Goal: Task Accomplishment & Management: Complete application form

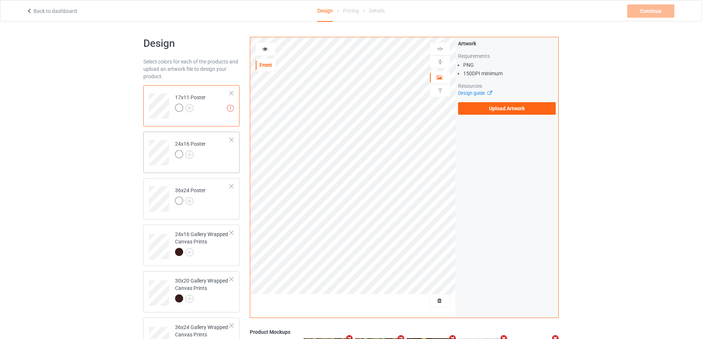
click at [210, 157] on td "24x16 Poster" at bounding box center [202, 149] width 63 height 31
click at [218, 217] on div "36x24 Poster" at bounding box center [191, 198] width 96 height 41
click at [215, 254] on div at bounding box center [202, 253] width 55 height 10
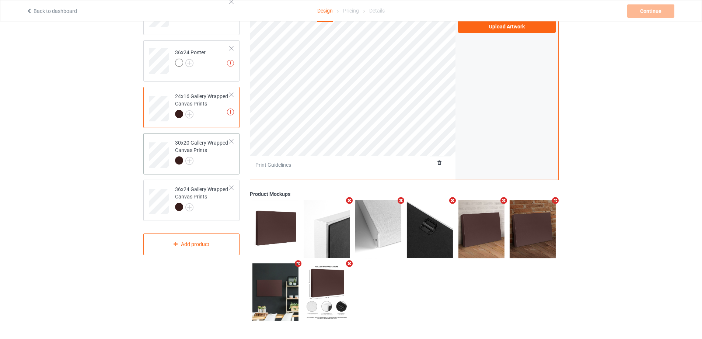
click at [223, 157] on div at bounding box center [202, 161] width 55 height 10
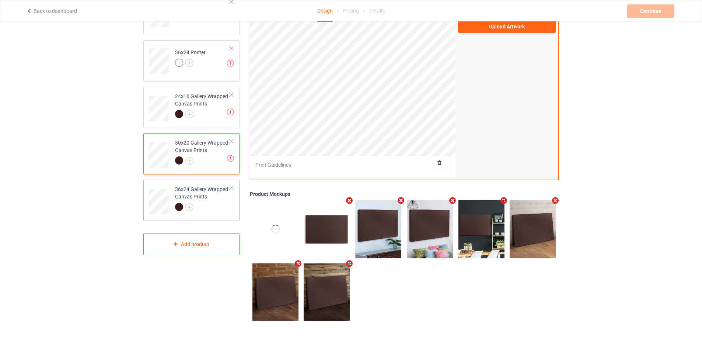
click at [226, 209] on div at bounding box center [202, 208] width 55 height 10
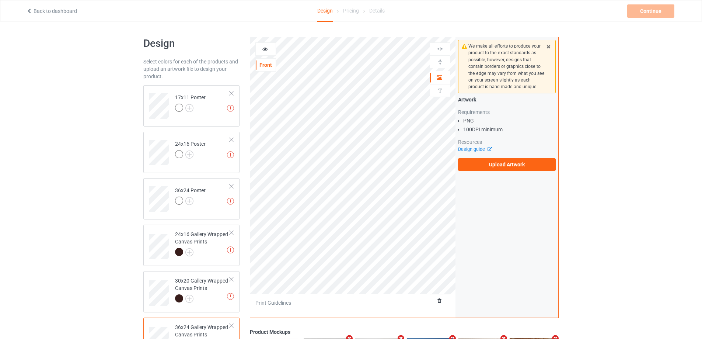
scroll to position [111, 0]
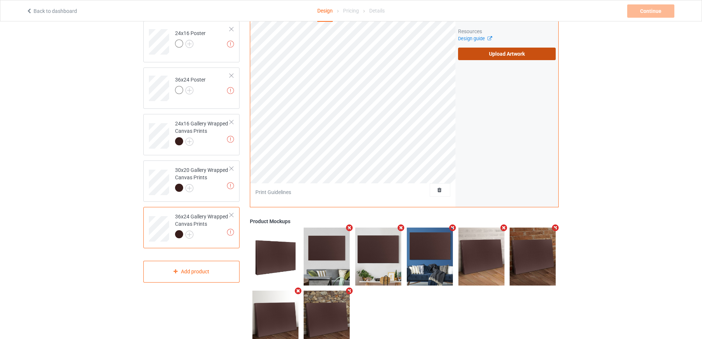
click at [528, 53] on label "Upload Artwork" at bounding box center [507, 54] width 98 height 13
click at [0, 0] on input "Upload Artwork" at bounding box center [0, 0] width 0 height 0
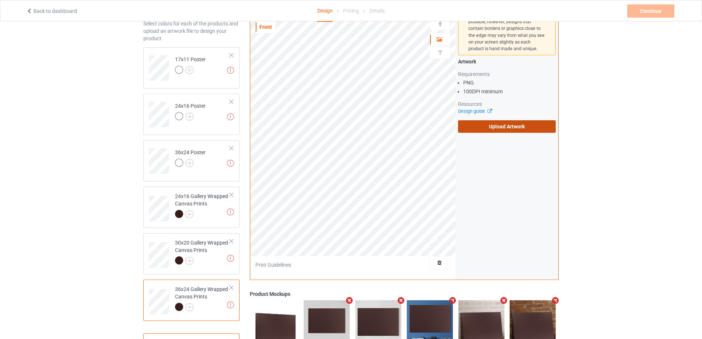
scroll to position [37, 0]
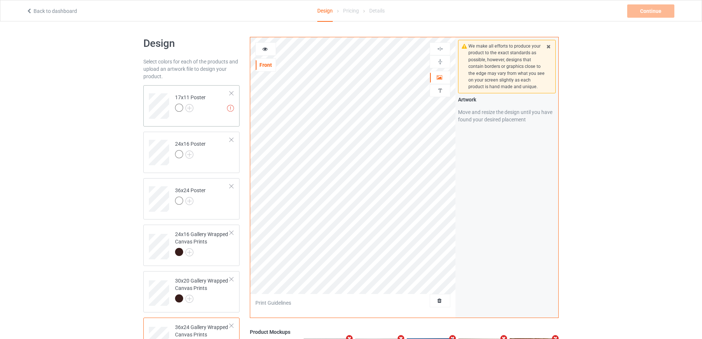
click at [209, 94] on td "Invalid text(s) on front side 17x11 Poster" at bounding box center [202, 103] width 63 height 31
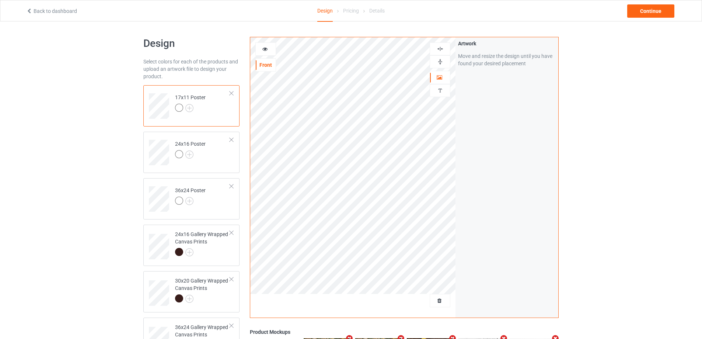
click at [438, 60] on img at bounding box center [440, 61] width 7 height 7
click at [438, 50] on img at bounding box center [440, 48] width 7 height 7
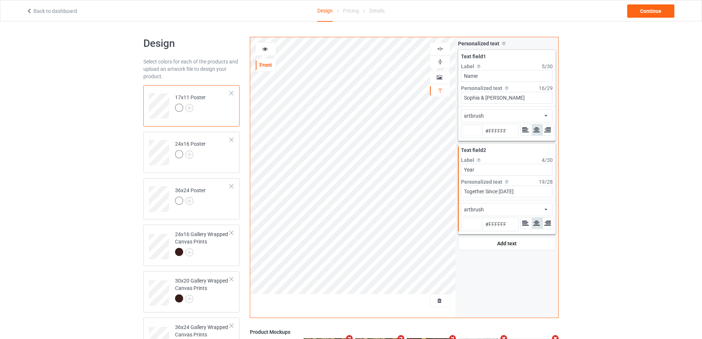
type input "#ffffff"
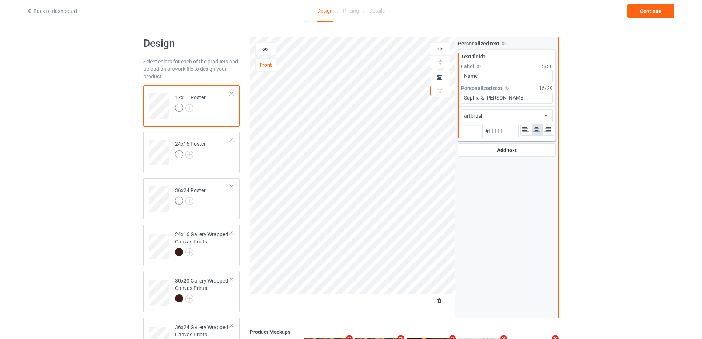
click at [471, 132] on div at bounding box center [472, 130] width 18 height 11
click at [471, 136] on input "#ffffff" at bounding box center [472, 141] width 18 height 10
type input "#2c2626"
type input "#2C2626"
type input "#201d1d"
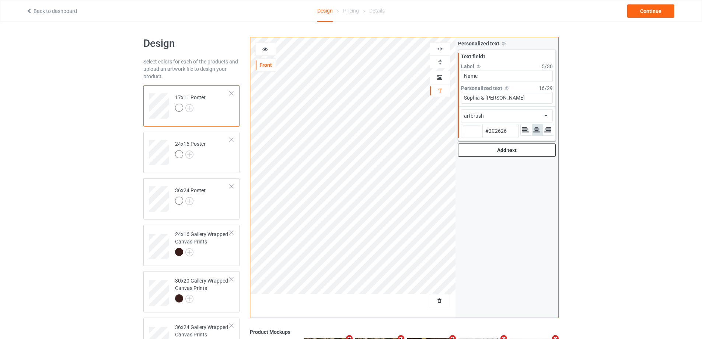
type input "#201D1D"
type input "#030303"
type input "#000000"
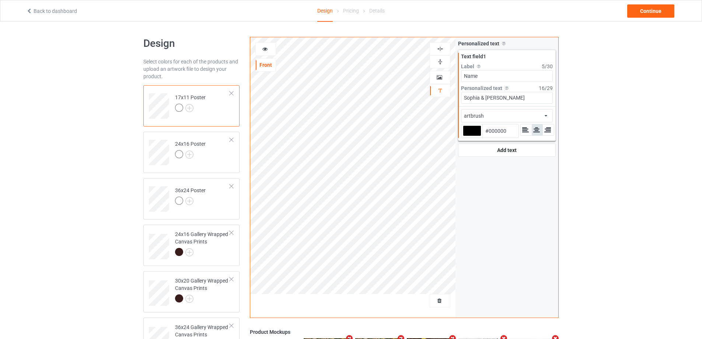
click at [466, 131] on div at bounding box center [472, 130] width 18 height 11
click at [466, 136] on input "#000000" at bounding box center [472, 141] width 18 height 10
type input "#a59c9c"
type input "#A59C9C"
type input "#b1a9a9"
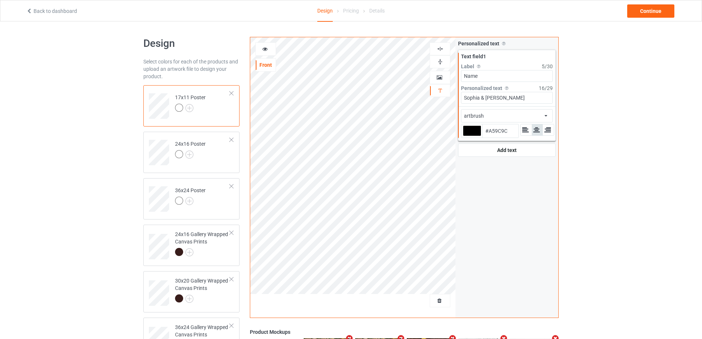
type input "#B1A9A9"
type input "#ffffff"
type input "#FFFFFF"
type input "#ffffff"
click at [226, 164] on td "24x16 Poster" at bounding box center [202, 149] width 63 height 31
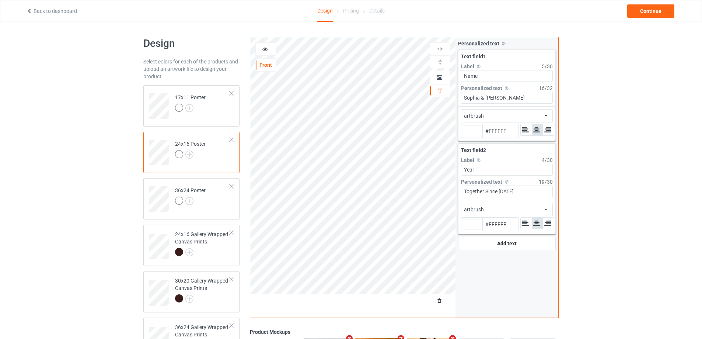
type input "#ffffff"
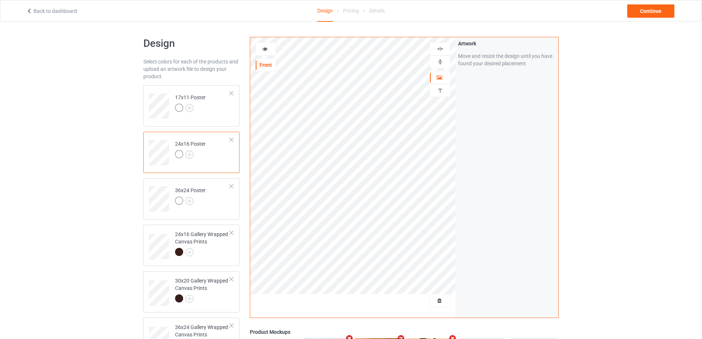
click at [438, 60] on img at bounding box center [440, 61] width 7 height 7
click at [440, 52] on img at bounding box center [440, 48] width 7 height 7
click at [440, 50] on img at bounding box center [440, 48] width 7 height 7
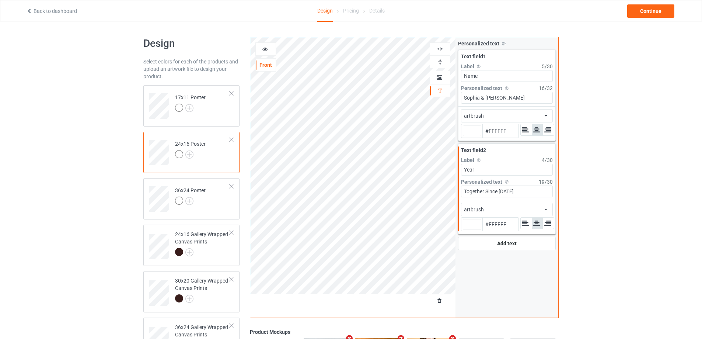
type input "#ffffff"
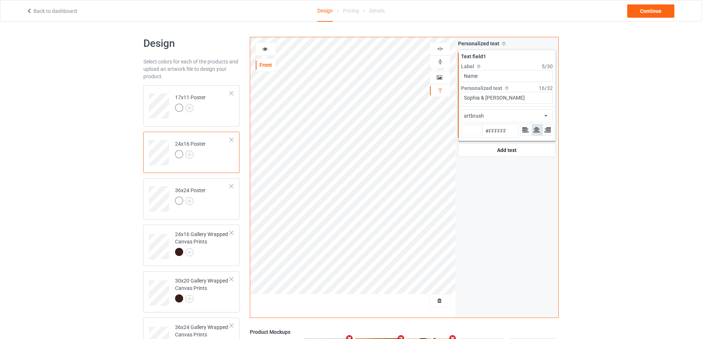
type input "#ffffff"
click at [211, 199] on td "36x24 Poster" at bounding box center [202, 196] width 63 height 31
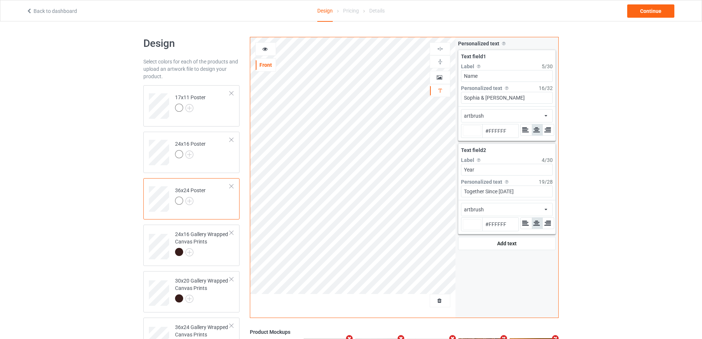
type input "#ffffff"
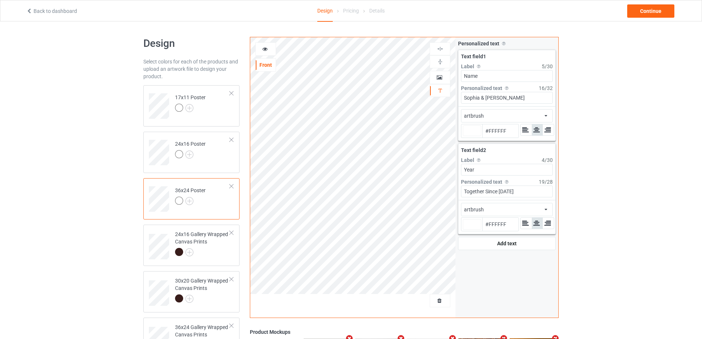
type input "#ffffff"
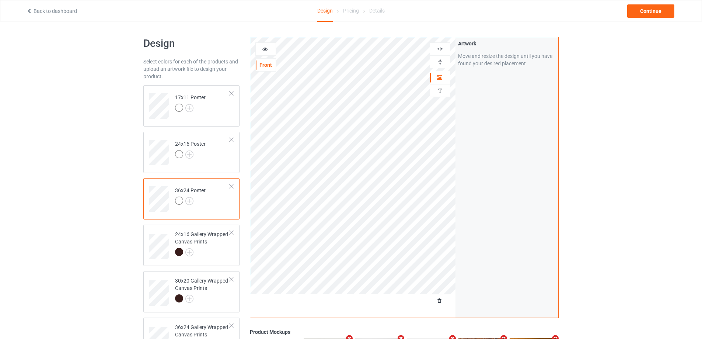
click at [440, 61] on img at bounding box center [440, 61] width 7 height 7
click at [441, 64] on img at bounding box center [440, 61] width 7 height 7
click at [442, 52] on img at bounding box center [440, 48] width 7 height 7
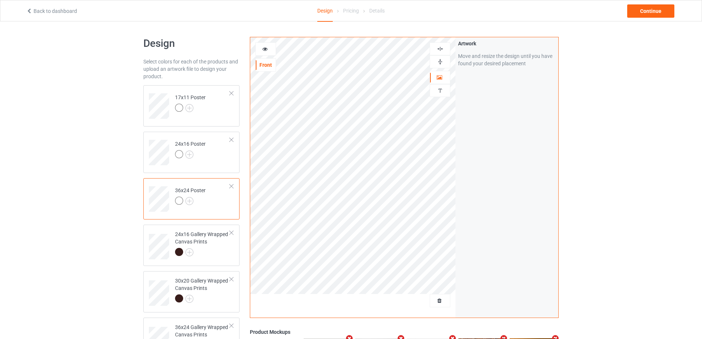
click at [441, 49] on img at bounding box center [440, 48] width 7 height 7
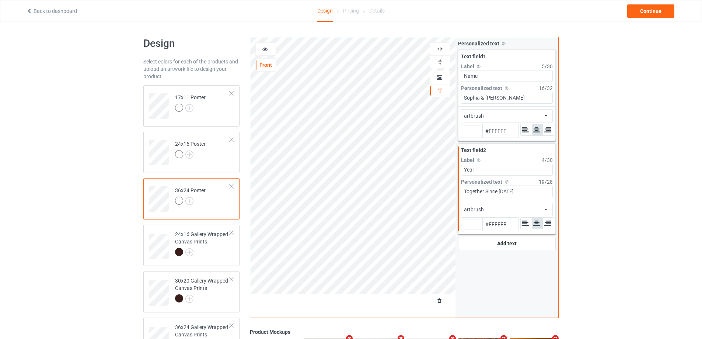
type input "#ffffff"
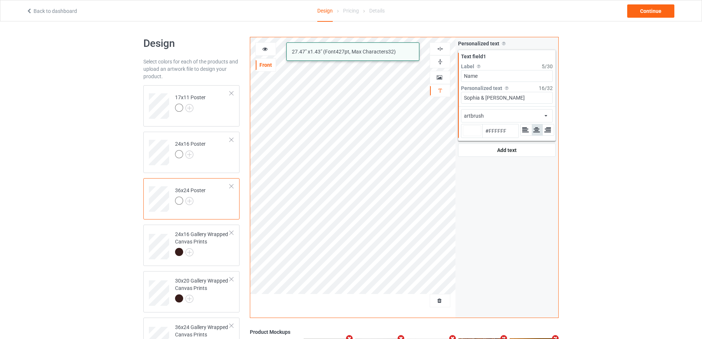
type input "#ffffff"
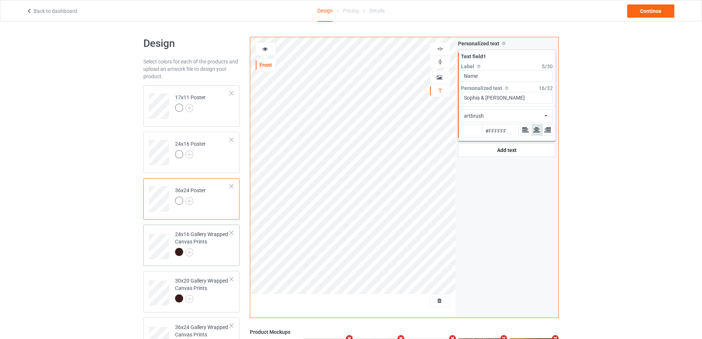
click at [212, 259] on td "24x16 Gallery Wrapped Canvas Prints" at bounding box center [202, 243] width 63 height 33
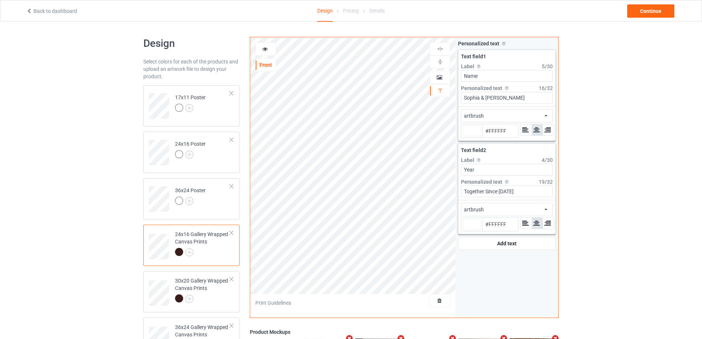
type input "#ffffff"
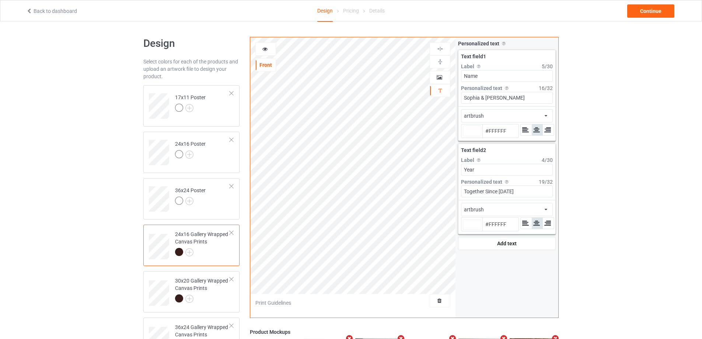
type input "#ffffff"
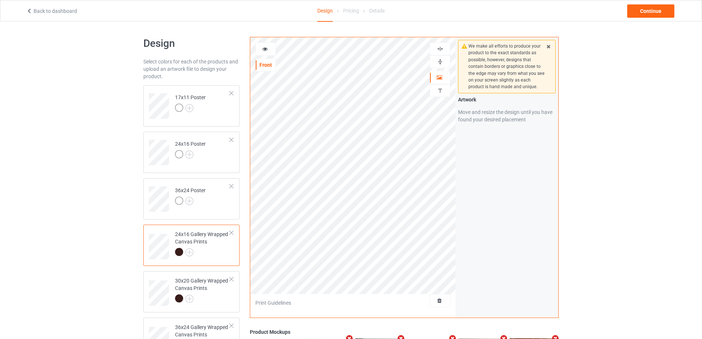
click at [443, 62] on img at bounding box center [440, 61] width 7 height 7
click at [443, 60] on img at bounding box center [440, 61] width 7 height 7
click at [441, 48] on img at bounding box center [440, 48] width 7 height 7
click at [441, 47] on img at bounding box center [440, 48] width 7 height 7
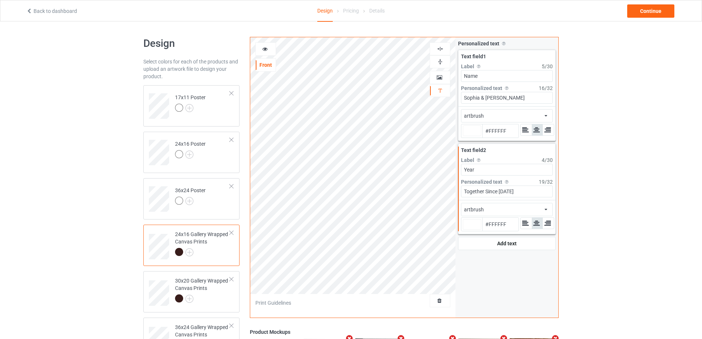
type input "#ffffff"
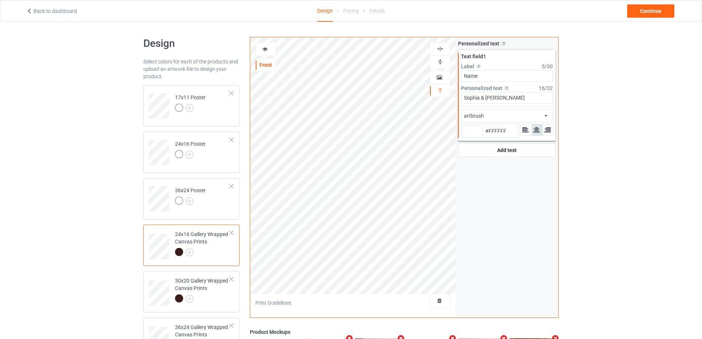
type input "#ffffff"
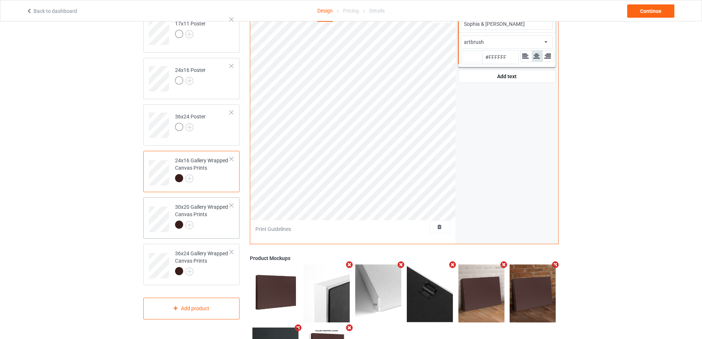
click at [214, 216] on div "30x20 Gallery Wrapped Canvas Prints" at bounding box center [202, 215] width 55 height 25
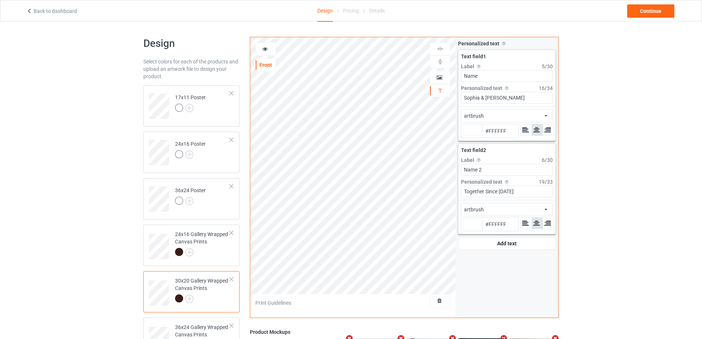
type input "#ffffff"
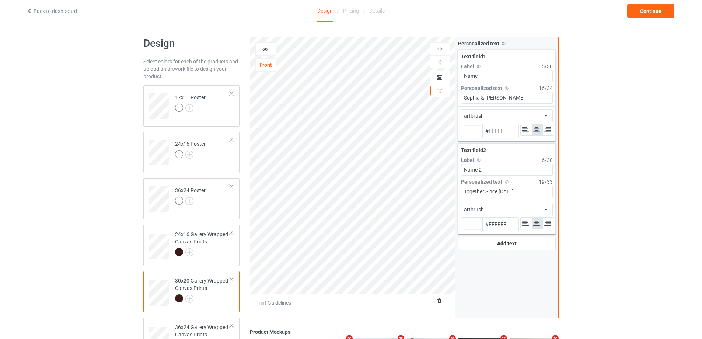
type input "#ffffff"
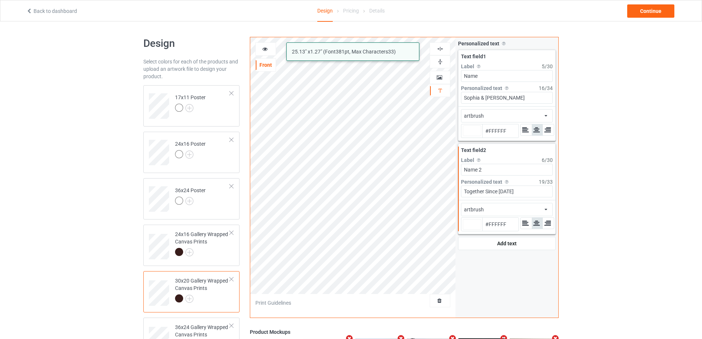
type input "#ffffff"
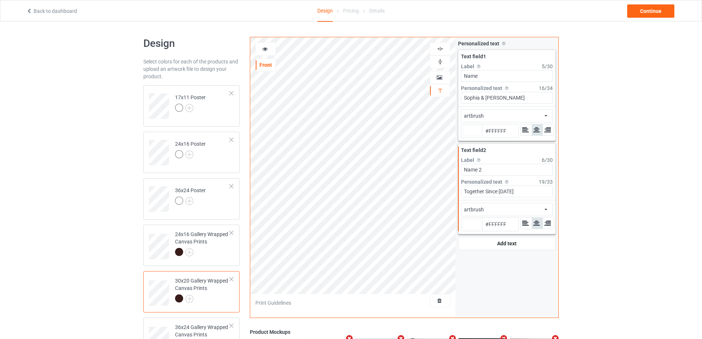
type input "#ffffff"
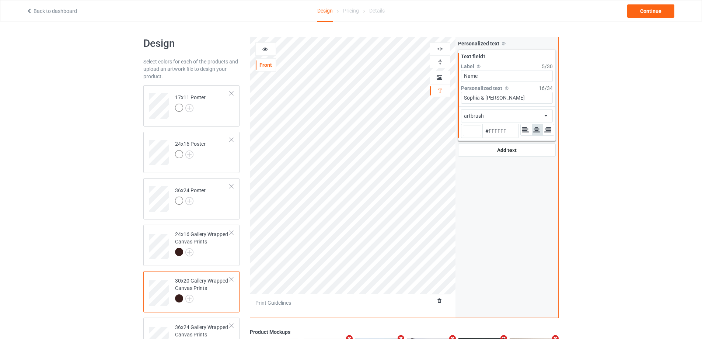
type input "#ffffff"
click at [224, 252] on div at bounding box center [202, 253] width 55 height 10
type input "#ffffff"
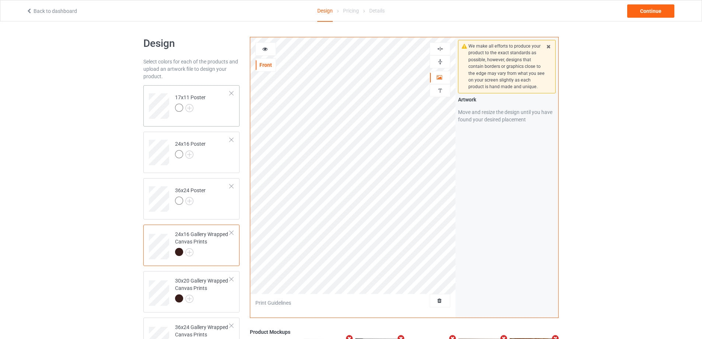
click at [216, 117] on td "17x11 Poster" at bounding box center [202, 103] width 63 height 31
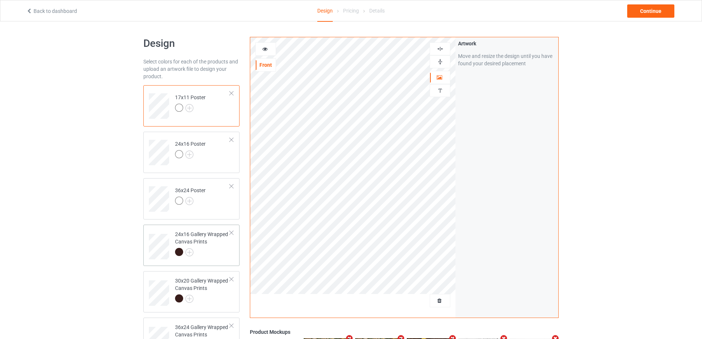
click at [219, 254] on div at bounding box center [202, 253] width 55 height 10
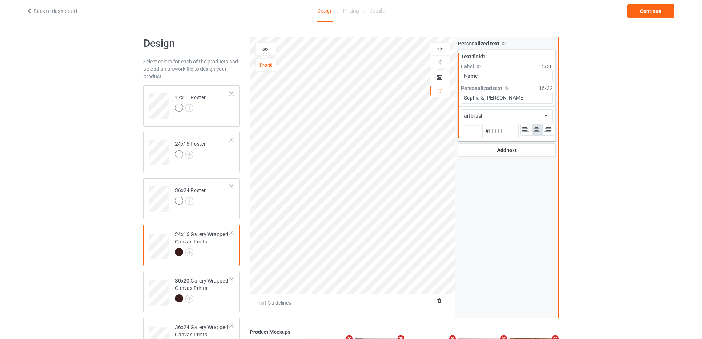
type input "#ffffff"
click at [220, 292] on div "30x20 Gallery Wrapped Canvas Prints" at bounding box center [202, 289] width 55 height 25
type input "#ffffff"
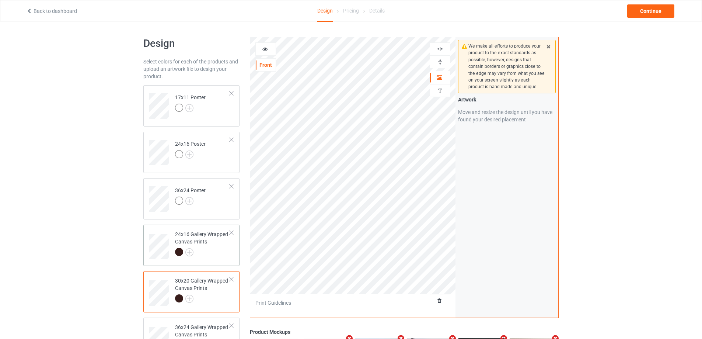
click at [223, 249] on div at bounding box center [202, 253] width 55 height 10
click at [440, 62] on img at bounding box center [440, 61] width 7 height 7
click at [221, 207] on td "36x24 Poster" at bounding box center [202, 196] width 63 height 31
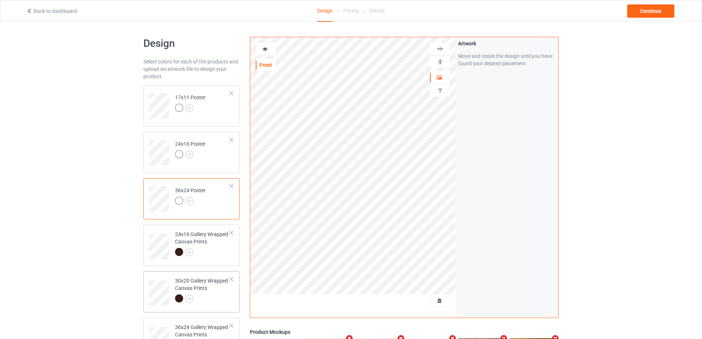
click at [212, 295] on div at bounding box center [202, 299] width 55 height 10
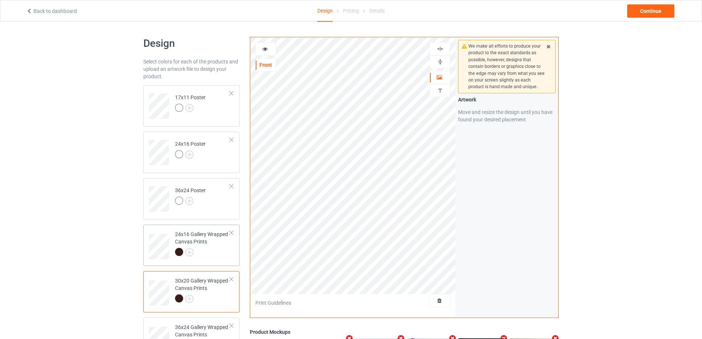
click at [215, 248] on div at bounding box center [202, 253] width 55 height 10
click at [213, 293] on div "30x20 Gallery Wrapped Canvas Prints" at bounding box center [202, 289] width 55 height 25
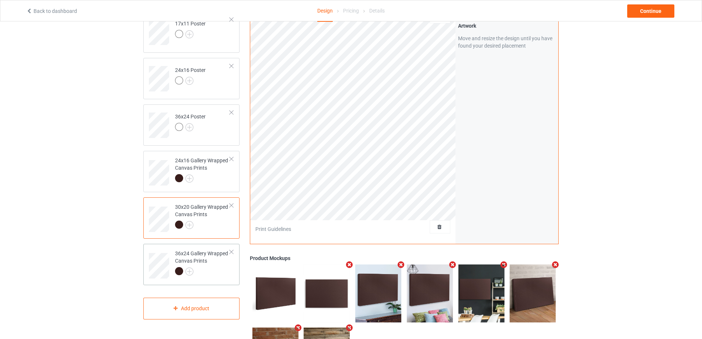
click at [216, 273] on div at bounding box center [202, 272] width 55 height 10
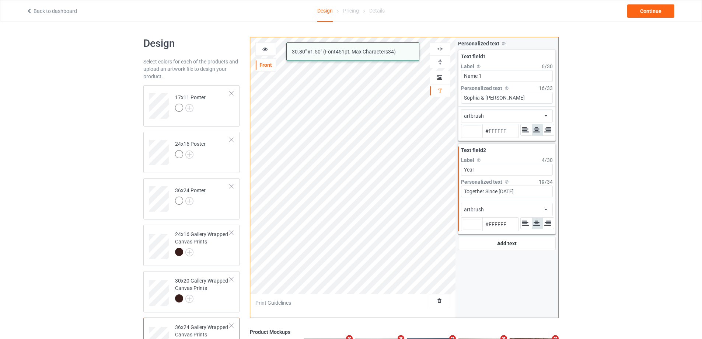
type input "#ffffff"
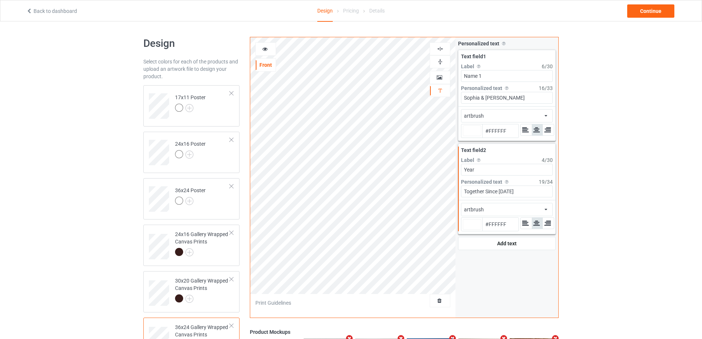
type input "#ffffff"
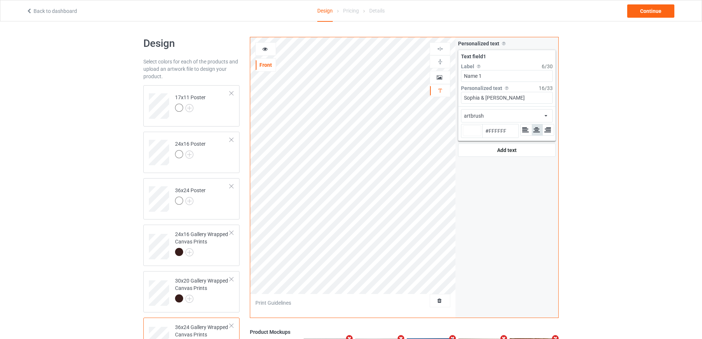
click at [440, 100] on div "artbrush Front Artwork Personalized text Print Guidelines Personalized text All…" at bounding box center [404, 177] width 309 height 281
type input "[PERSON_NAME]"
click at [498, 100] on input "[PERSON_NAME]" at bounding box center [507, 98] width 92 height 12
type input "#ffffff"
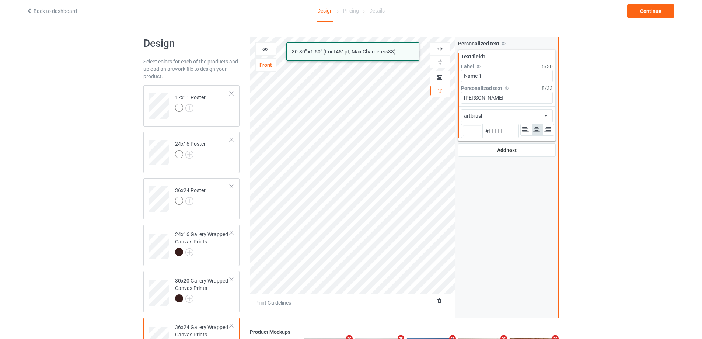
type input "[PERSON_NAME]"
type input "#ffffff"
type input "[PERSON_NAME] &"
type input "#ffffff"
type input "[PERSON_NAME] &"
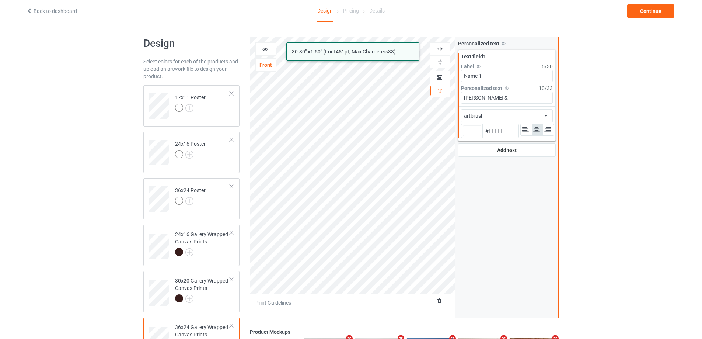
type input "#ffffff"
type input "[PERSON_NAME] & Ư"
type input "#ffffff"
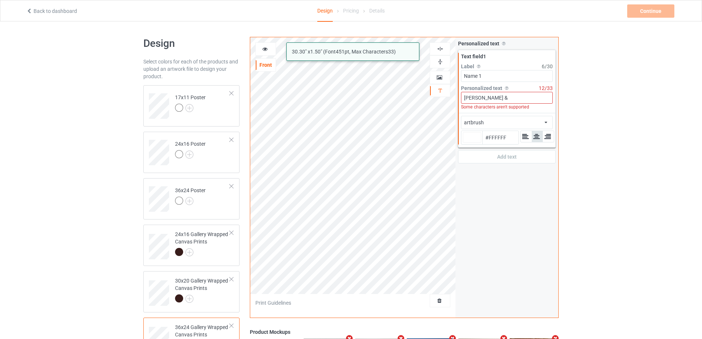
type input "[PERSON_NAME] & W"
type input "#ffffff"
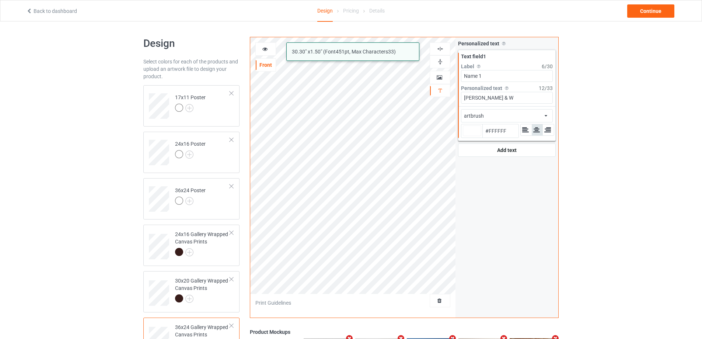
type input "[PERSON_NAME] & Wi"
type input "#ffffff"
type input "[PERSON_NAME] & W"
type input "#ffffff"
type input "[PERSON_NAME] &"
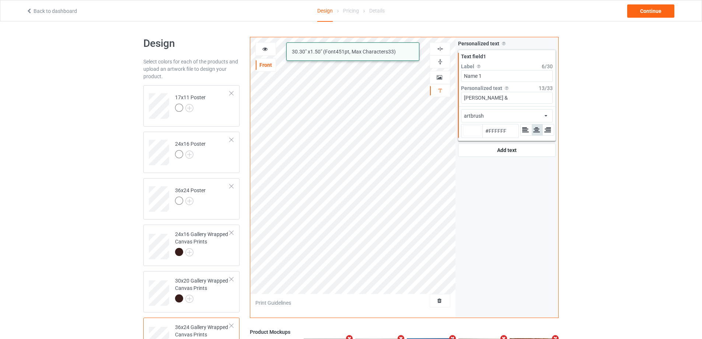
type input "#ffffff"
type input "[PERSON_NAME] & S"
type input "#ffffff"
type input "[PERSON_NAME] & So"
type input "#ffffff"
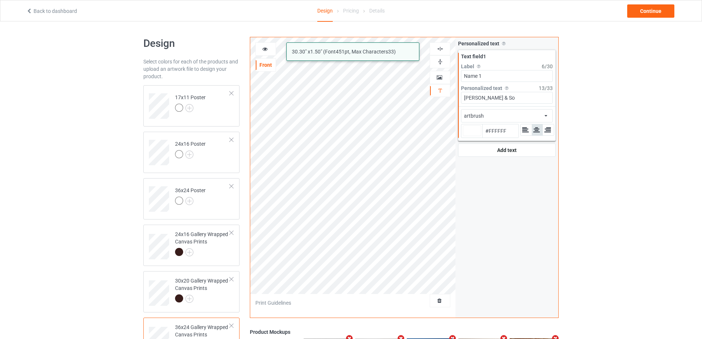
type input "[PERSON_NAME] & Sop"
type input "#ffffff"
type input "[PERSON_NAME] & Soph"
type input "#ffffff"
type input "[PERSON_NAME] & Sophi"
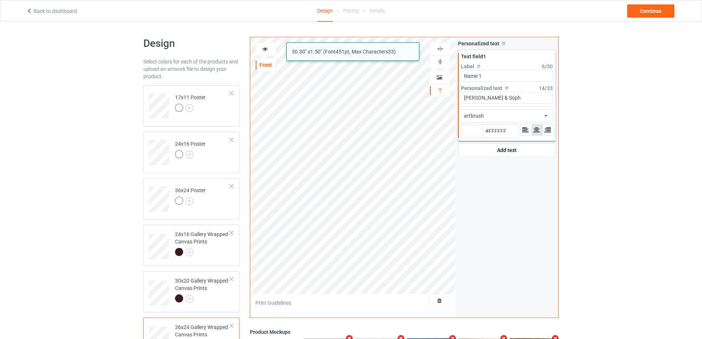
type input "#ffffff"
type input "[PERSON_NAME] & [PERSON_NAME]"
type input "#ffffff"
type input "[PERSON_NAME] & [PERSON_NAME]"
type input "#ffffff"
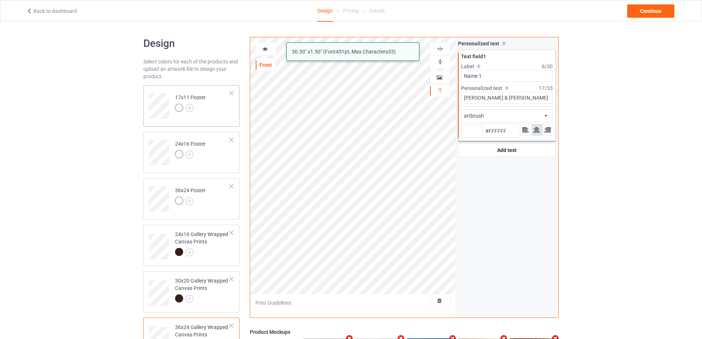
click at [207, 123] on div "17x11 Poster" at bounding box center [191, 105] width 96 height 41
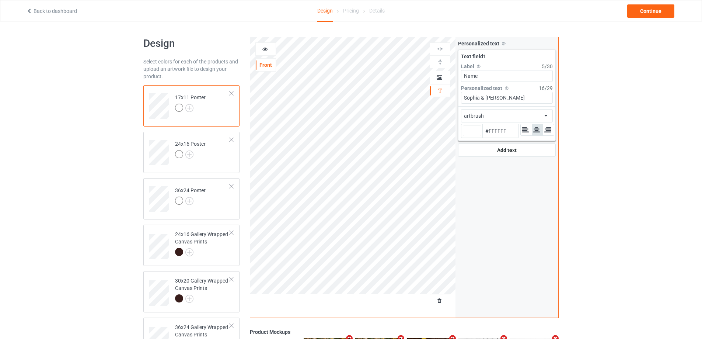
type input "#ffffff"
click at [373, 98] on div "artbrush Front Artwork Personalized text Personalized text Allow customers to p…" at bounding box center [404, 177] width 309 height 281
paste input "[PERSON_NAME] & [PERSON_NAME]"
type input "[PERSON_NAME] & [PERSON_NAME]"
type input "#ffffff"
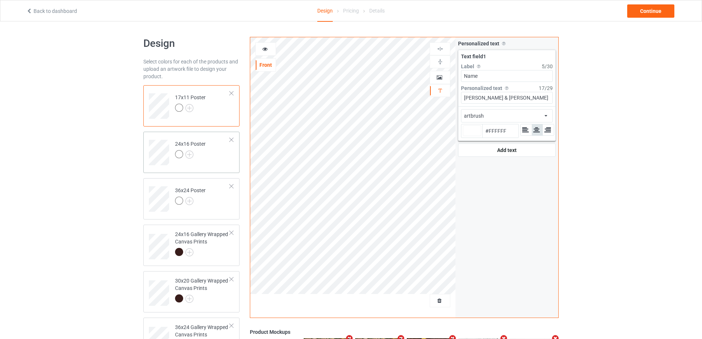
type input "[PERSON_NAME] & [PERSON_NAME]"
type input "#ffffff"
click at [212, 160] on td "24x16 Poster" at bounding box center [202, 149] width 63 height 31
type input "#ffffff"
click at [402, 96] on div "artbrush Front Artwork Personalized text Personalized text Allow customers to p…" at bounding box center [404, 177] width 309 height 281
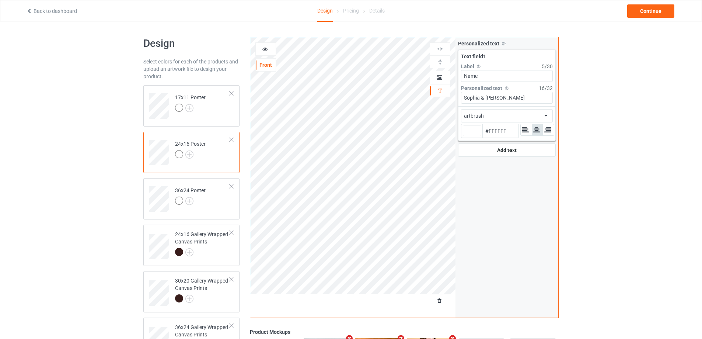
paste input "[PERSON_NAME] & [PERSON_NAME]"
type input "[PERSON_NAME] & [PERSON_NAME]"
type input "#ffffff"
type input "[PERSON_NAME] & [PERSON_NAME]"
type input "#ffffff"
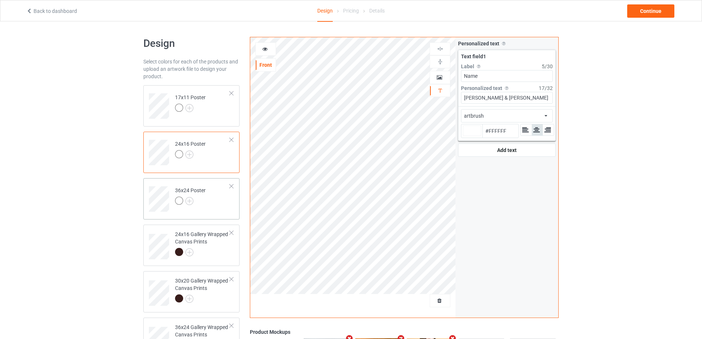
click at [217, 204] on td "36x24 Poster" at bounding box center [202, 196] width 63 height 31
type input "#ffffff"
click at [382, 94] on div "artbrush Front Artwork Personalized text Personalized text Allow customers to p…" at bounding box center [404, 177] width 309 height 281
paste input "[PERSON_NAME] & [PERSON_NAME]"
type input "[PERSON_NAME] & [PERSON_NAME]"
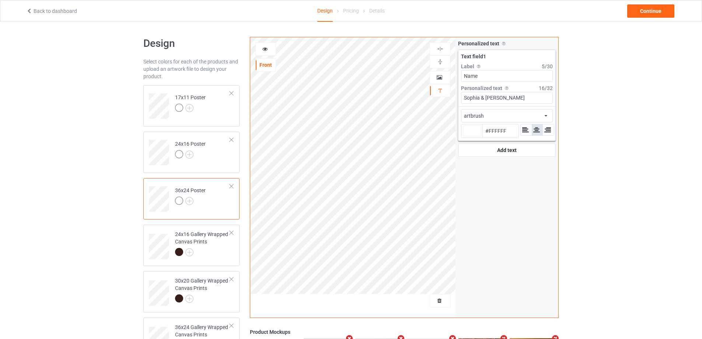
type input "#ffffff"
type input "[PERSON_NAME] & [PERSON_NAME]"
type input "#ffffff"
click at [224, 254] on div at bounding box center [202, 253] width 55 height 10
type input "#ffffff"
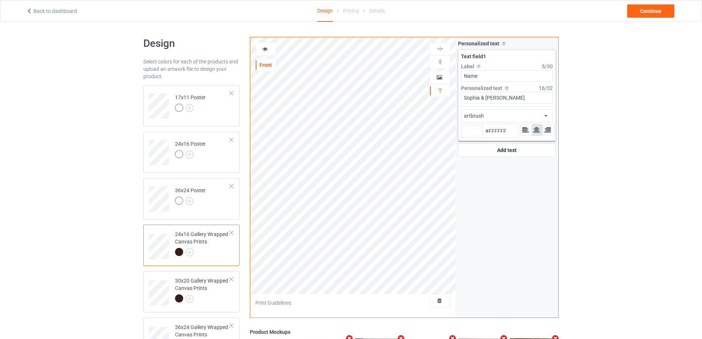
drag, startPoint x: 515, startPoint y: 96, endPoint x: 444, endPoint y: 98, distance: 71.1
click at [445, 98] on div "artbrush Front Artwork Personalized text Print Guidelines Personalized text All…" at bounding box center [404, 177] width 309 height 281
paste input "[PERSON_NAME] & [PERSON_NAME]"
type input "[PERSON_NAME] & [PERSON_NAME]"
type input "#ffffff"
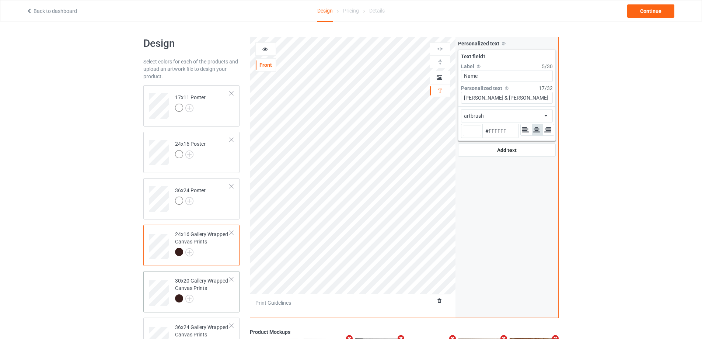
type input "[PERSON_NAME] & [PERSON_NAME]"
type input "#ffffff"
click at [216, 294] on div "30x20 Gallery Wrapped Canvas Prints" at bounding box center [202, 289] width 55 height 25
type input "#ffffff"
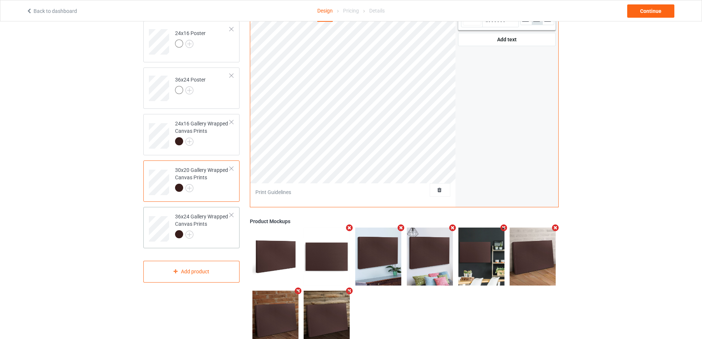
click at [213, 231] on div at bounding box center [202, 235] width 55 height 10
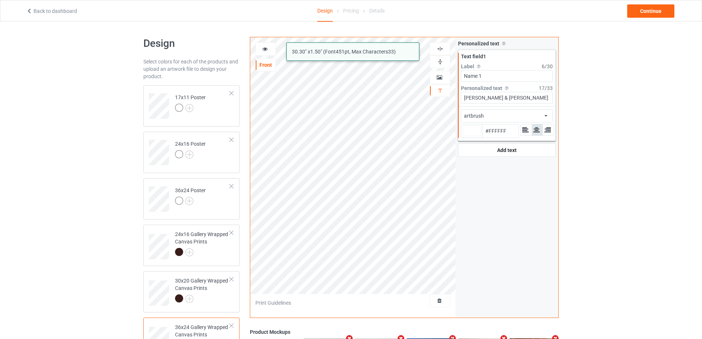
click at [424, 87] on div "artbrush 30.30 " x 1.50 " (Font 451 pt, Max Characters 33 ) Front Artwork Perso…" at bounding box center [404, 177] width 309 height 281
type input "#ffffff"
click at [215, 106] on td "17x11 Poster" at bounding box center [202, 103] width 63 height 31
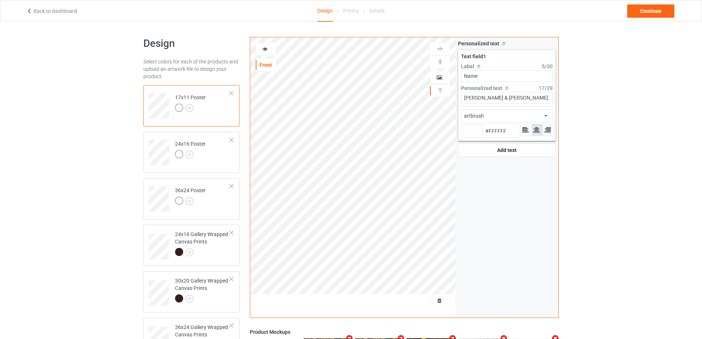
type input "#ffffff"
click at [207, 140] on td "24x16 Poster" at bounding box center [202, 149] width 63 height 31
click at [210, 209] on td "36x24 Poster" at bounding box center [202, 196] width 63 height 31
click at [209, 166] on div "24x16 Poster" at bounding box center [191, 152] width 96 height 41
type input "#ffffff"
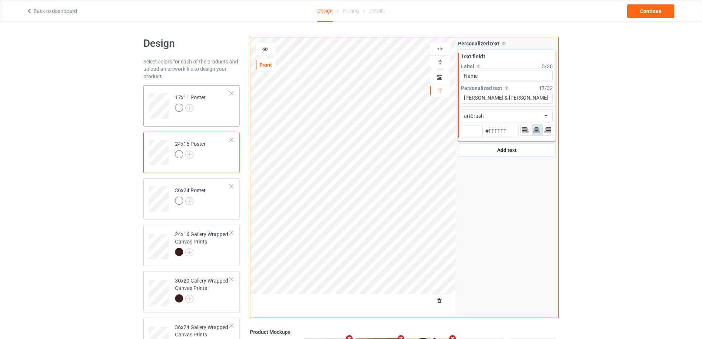
click at [214, 107] on td "17x11 Poster" at bounding box center [202, 103] width 63 height 31
type input "#ffffff"
click at [216, 152] on td "24x16 Poster" at bounding box center [202, 149] width 63 height 31
click at [216, 198] on td "36x24 Poster" at bounding box center [202, 196] width 63 height 31
type input "#ffffff"
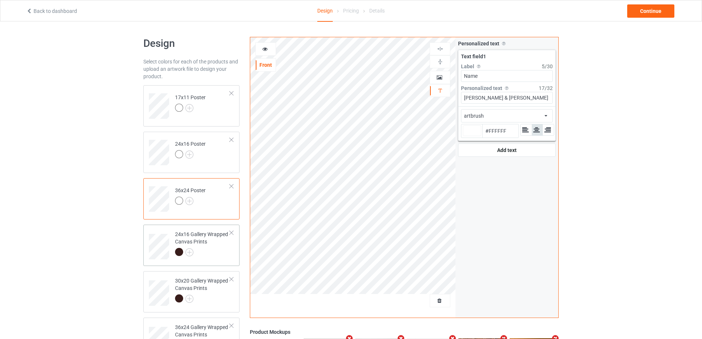
click at [217, 238] on div "24x16 Gallery Wrapped Canvas Prints" at bounding box center [202, 242] width 55 height 25
click at [204, 294] on div at bounding box center [202, 299] width 55 height 10
type input "#ffffff"
click at [428, 95] on div "artbrush Front Artwork Personalized text Print Guidelines Personalized text All…" at bounding box center [404, 177] width 309 height 281
paste input "[PERSON_NAME] & [PERSON_NAME]"
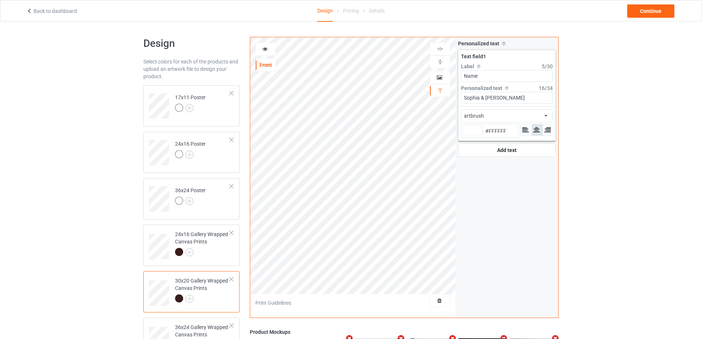
type input "[PERSON_NAME] & [PERSON_NAME]"
type input "#ffffff"
type input "[PERSON_NAME] & [PERSON_NAME]"
type input "#ffffff"
click at [207, 245] on div "24x16 Gallery Wrapped Canvas Prints" at bounding box center [202, 242] width 55 height 25
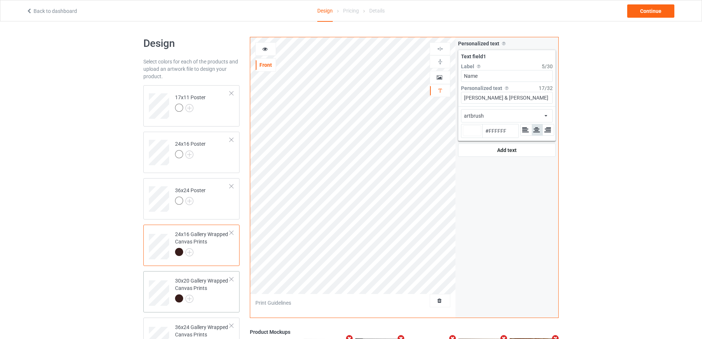
click at [209, 288] on div "30x20 Gallery Wrapped Canvas Prints" at bounding box center [202, 289] width 55 height 25
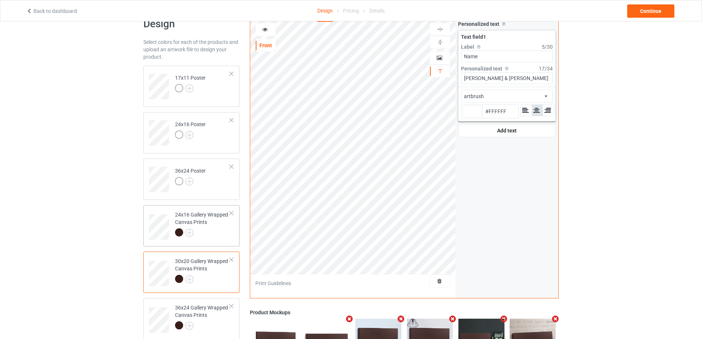
scroll to position [37, 0]
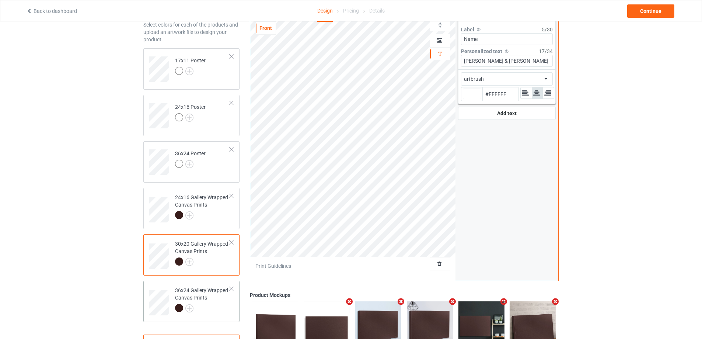
click at [198, 307] on div at bounding box center [202, 309] width 55 height 10
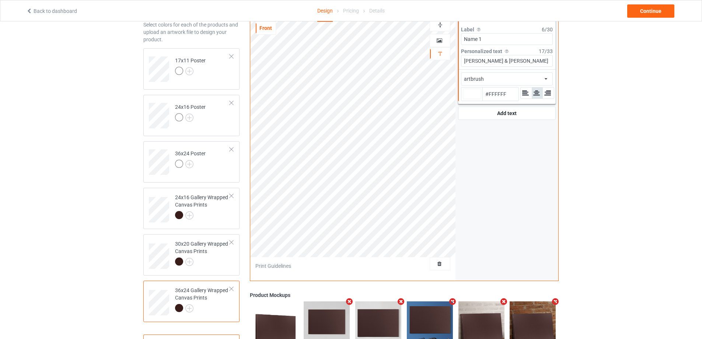
type input "#ffffff"
click at [213, 253] on div "30x20 Gallery Wrapped Canvas Prints" at bounding box center [202, 252] width 55 height 25
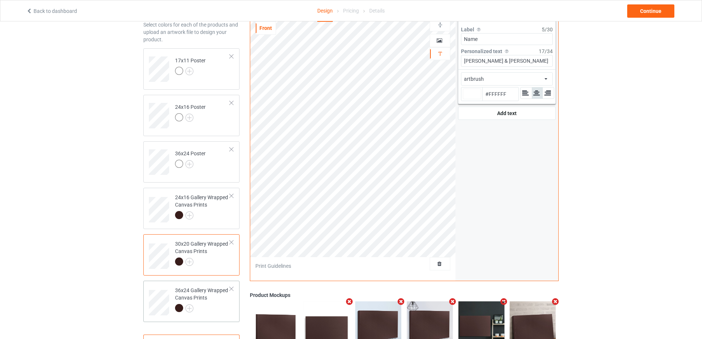
click at [210, 298] on div "36x24 Gallery Wrapped Canvas Prints" at bounding box center [202, 298] width 55 height 25
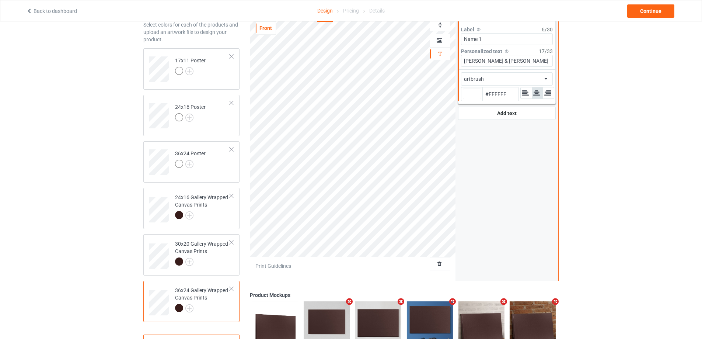
type input "#ffffff"
click at [221, 267] on div at bounding box center [202, 262] width 55 height 10
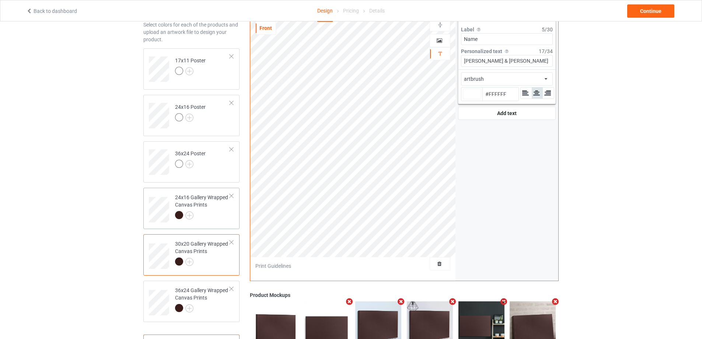
click at [218, 211] on div at bounding box center [202, 216] width 55 height 10
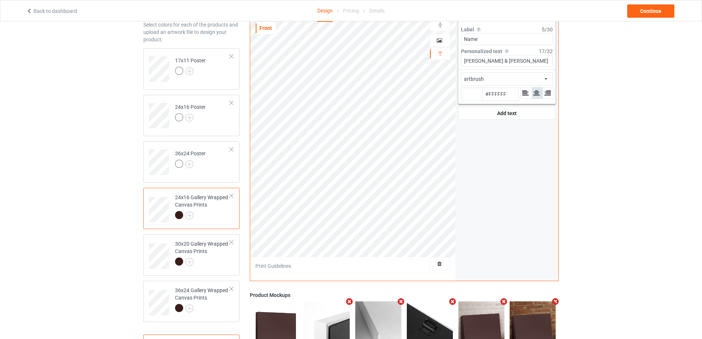
type input "#ffffff"
click at [650, 16] on div "Continue" at bounding box center [650, 10] width 47 height 13
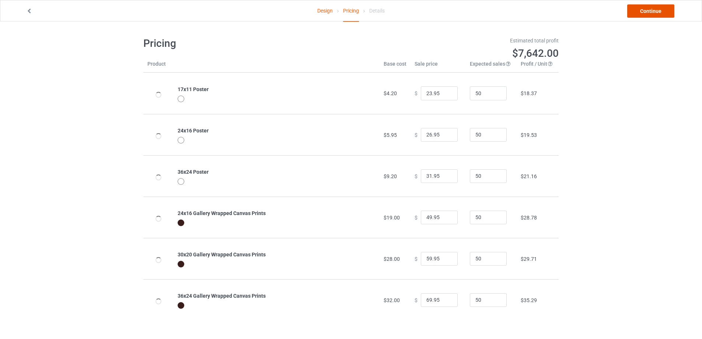
click at [650, 15] on link "Continue" at bounding box center [650, 10] width 47 height 13
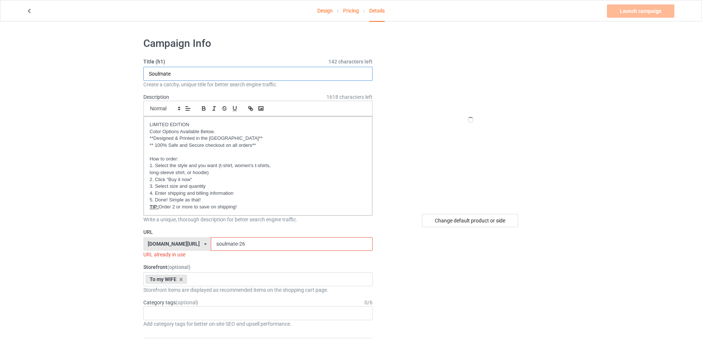
drag, startPoint x: 184, startPoint y: 73, endPoint x: 129, endPoint y: 71, distance: 55.7
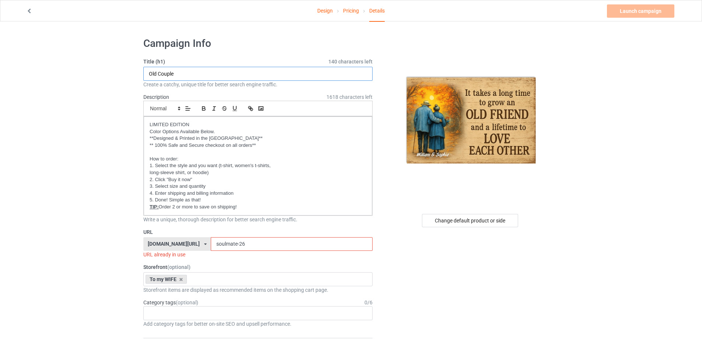
drag, startPoint x: 183, startPoint y: 74, endPoint x: 158, endPoint y: 75, distance: 24.3
click at [158, 75] on input "Old Couple" at bounding box center [257, 74] width 229 height 14
type input "Old Couple"
drag, startPoint x: 246, startPoint y: 246, endPoint x: 156, endPoint y: 240, distance: 90.1
click at [156, 240] on div "[DOMAIN_NAME][URL] [DOMAIN_NAME][URL] [DOMAIN_NAME][URL] [DOMAIN_NAME][URL] [DO…" at bounding box center [257, 244] width 229 height 14
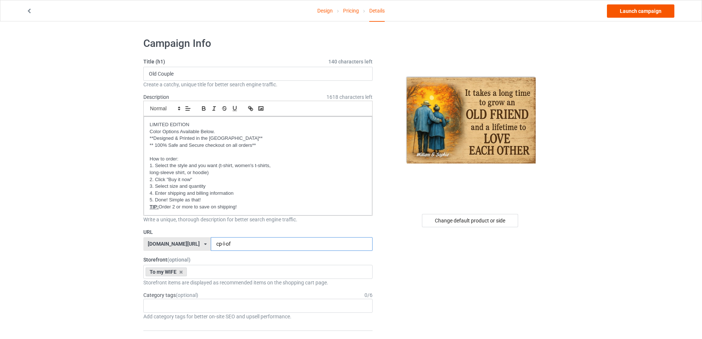
type input "cp-l-of"
click at [635, 10] on link "Launch campaign" at bounding box center [640, 10] width 67 height 13
